Goal: Ask a question: Seek information or help from site administrators or community

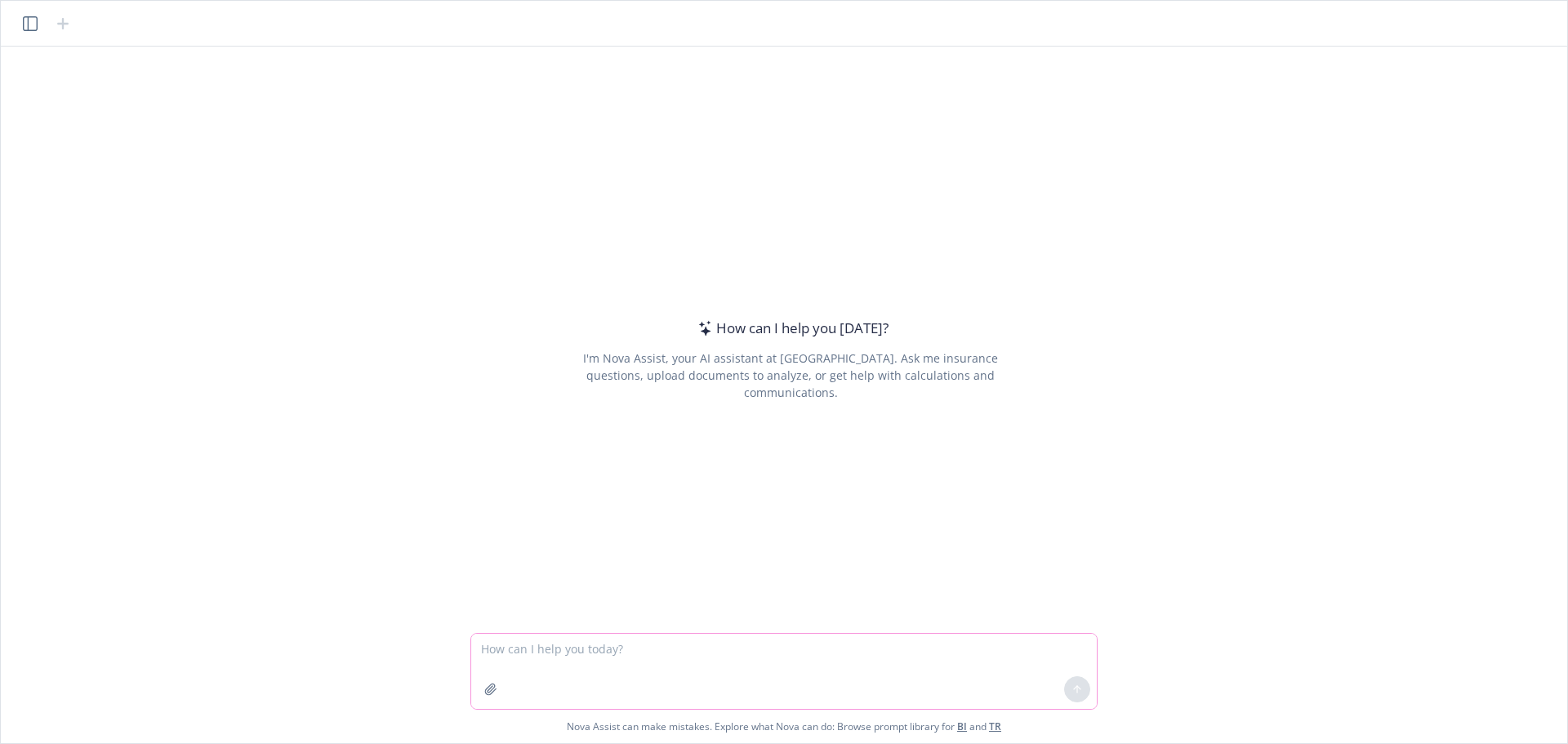
click at [496, 683] on icon "button" at bounding box center [491, 689] width 13 height 13
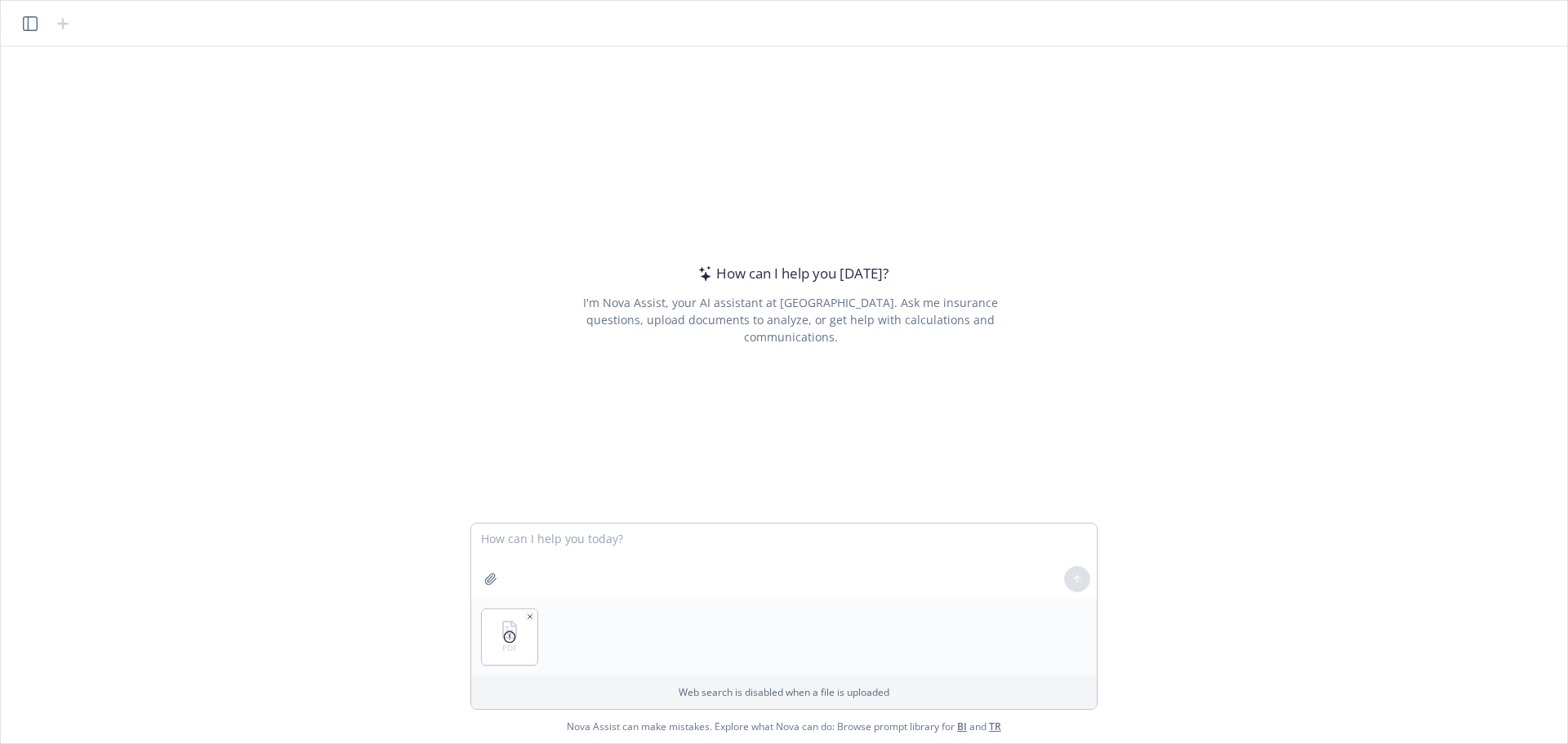
click at [557, 641] on div "PDF" at bounding box center [784, 637] width 625 height 77
click at [507, 637] on icon at bounding box center [509, 637] width 13 height 13
click at [512, 643] on div at bounding box center [509, 637] width 56 height 56
click at [492, 582] on icon "button" at bounding box center [491, 578] width 11 height 11
click at [870, 557] on textarea at bounding box center [784, 561] width 625 height 75
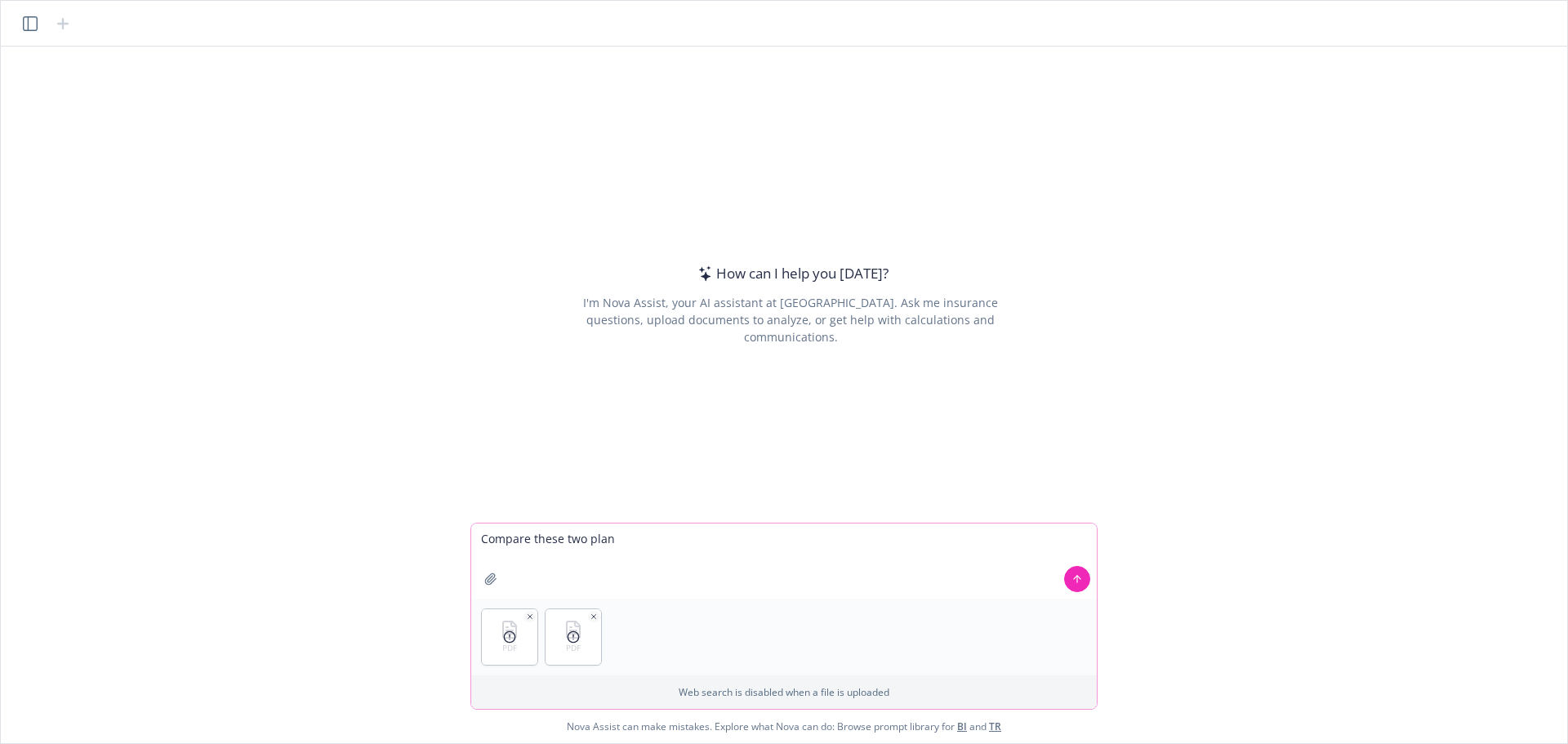
type textarea "Compare these two plans"
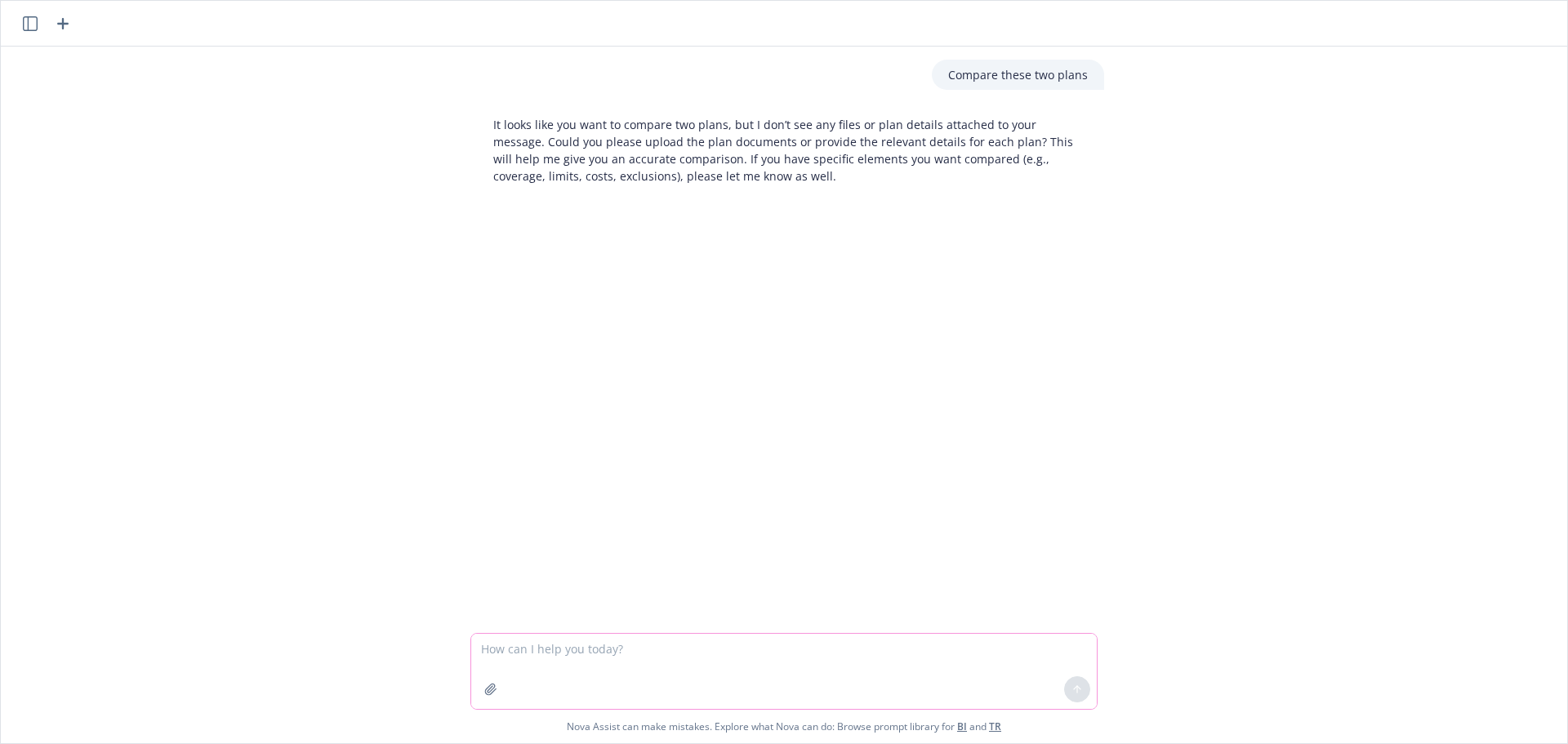
click at [490, 694] on icon "button" at bounding box center [491, 689] width 13 height 13
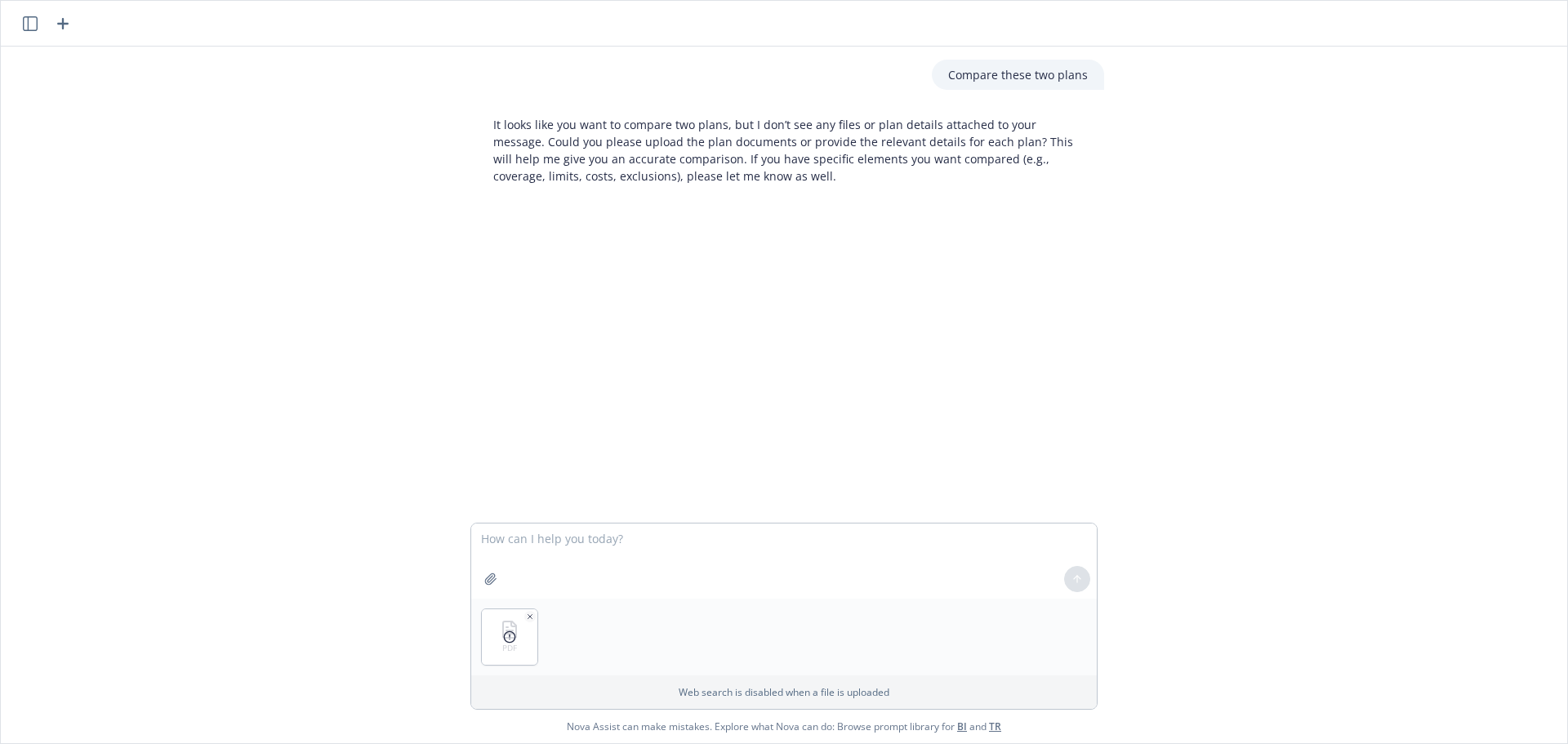
click at [516, 645] on div at bounding box center [509, 637] width 56 height 56
click at [1191, 331] on div "Compare these two plans It looks like you want to compare two plans, but I don’…" at bounding box center [783, 284] width 1553 height 476
click at [528, 618] on icon "button" at bounding box center [530, 616] width 4 height 4
